Goal: Navigation & Orientation: Find specific page/section

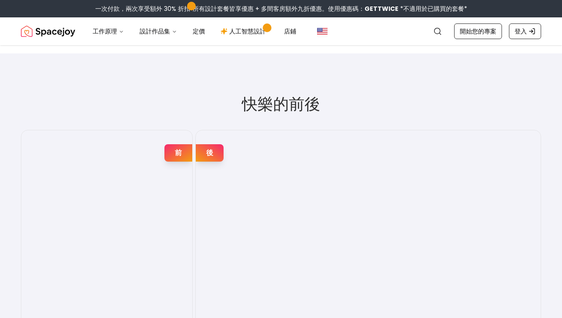
scroll to position [1490, 0]
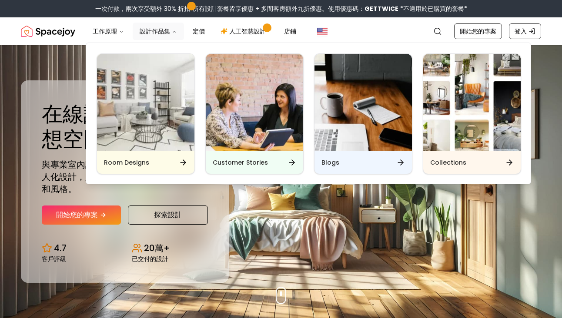
click at [161, 33] on font "設計作品集" at bounding box center [155, 31] width 30 height 9
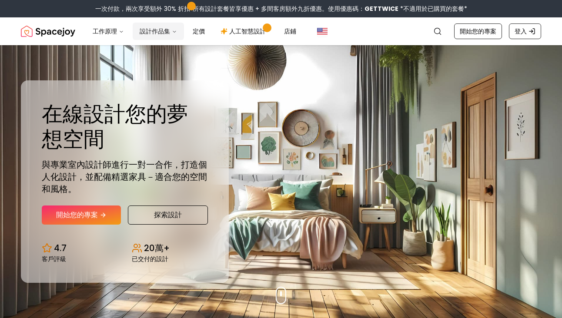
click at [161, 33] on font "設計作品集" at bounding box center [155, 31] width 30 height 9
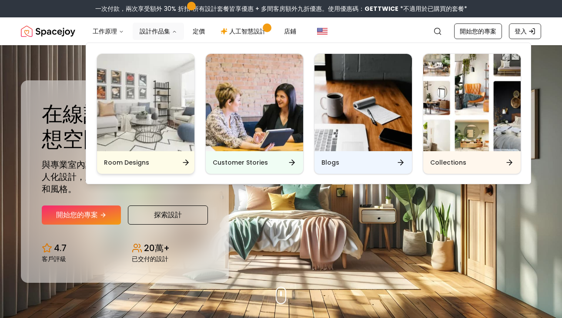
click at [175, 127] on img "主要的" at bounding box center [145, 102] width 97 height 97
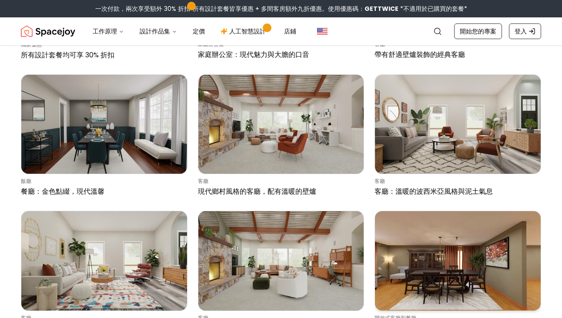
scroll to position [590, 0]
